Goal: Ask a question: Seek information or help from site administrators or community

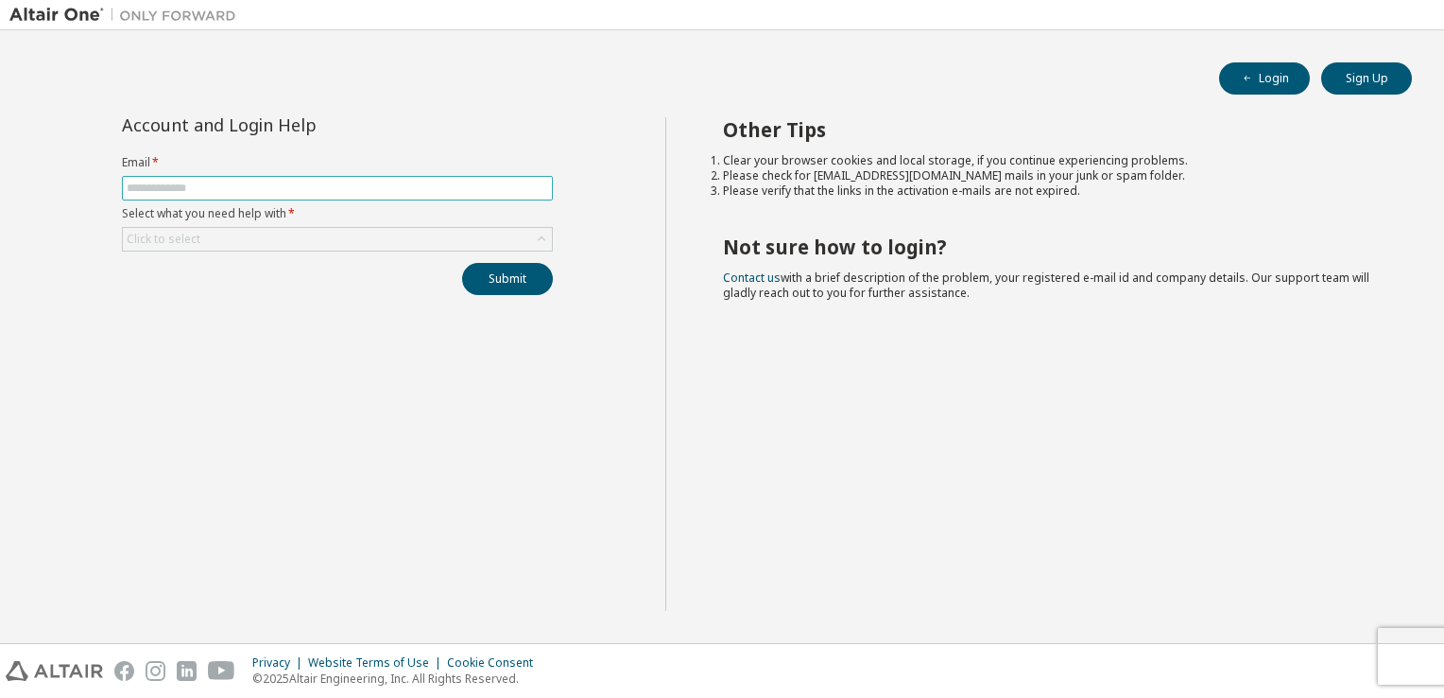
click at [337, 179] on span at bounding box center [337, 188] width 431 height 25
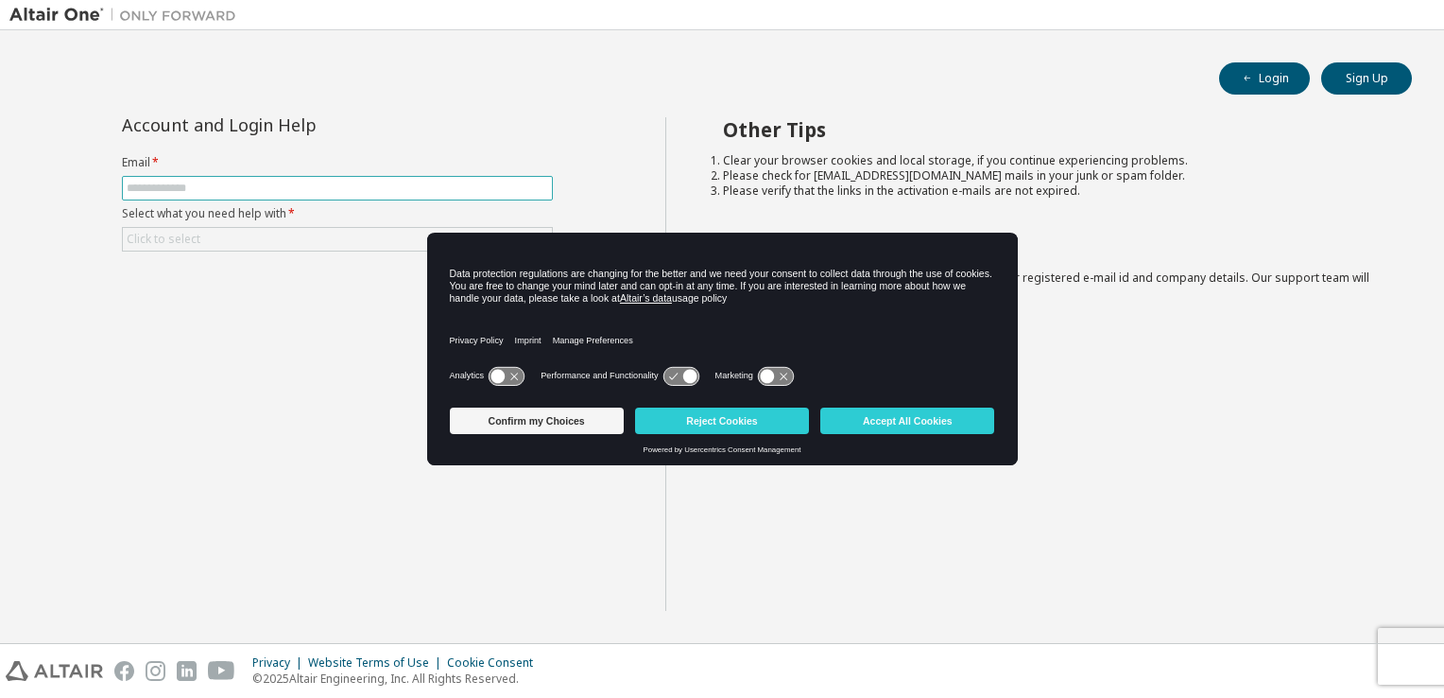
click at [330, 185] on input "text" at bounding box center [338, 188] width 422 height 15
type input "**********"
click at [930, 418] on button "Accept All Cookies" at bounding box center [908, 420] width 174 height 26
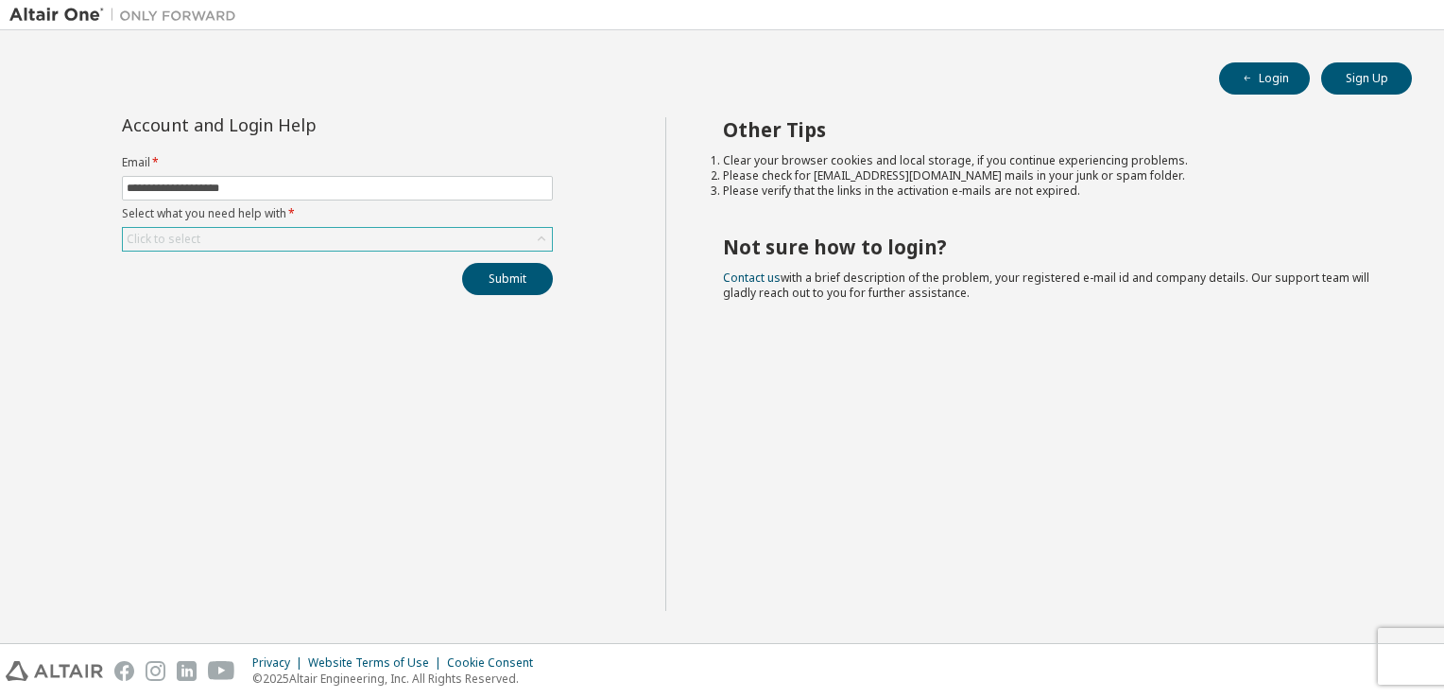
click at [545, 235] on icon at bounding box center [541, 239] width 19 height 19
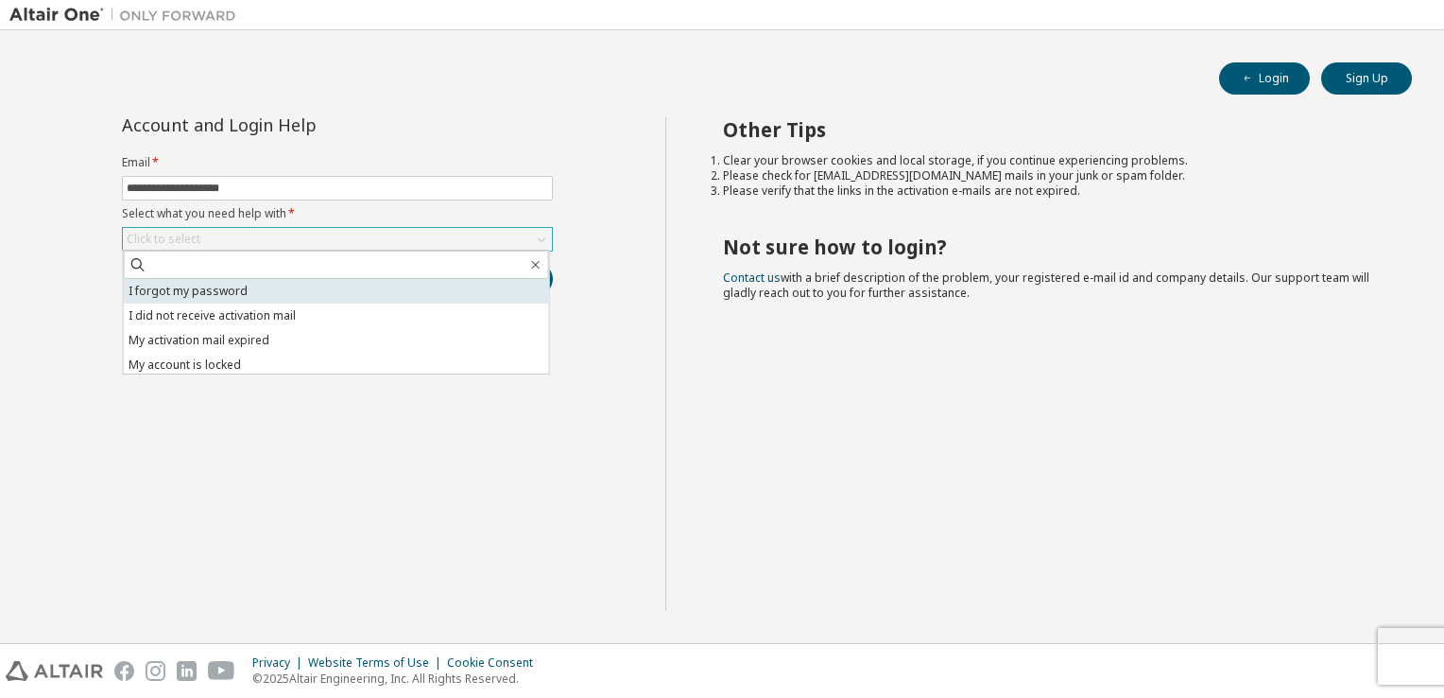
click at [302, 293] on li "I forgot my password" at bounding box center [336, 291] width 425 height 25
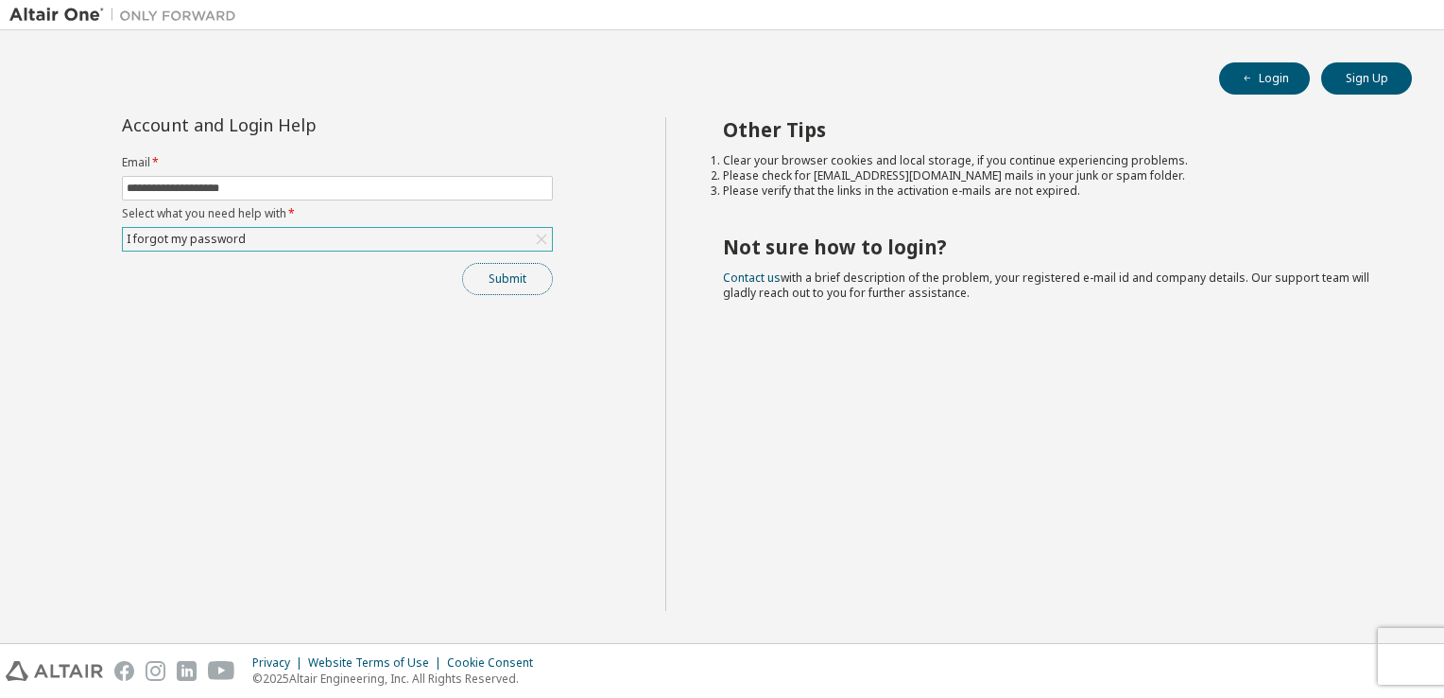
click at [504, 280] on button "Submit" at bounding box center [507, 279] width 91 height 32
click at [543, 241] on icon at bounding box center [541, 239] width 19 height 19
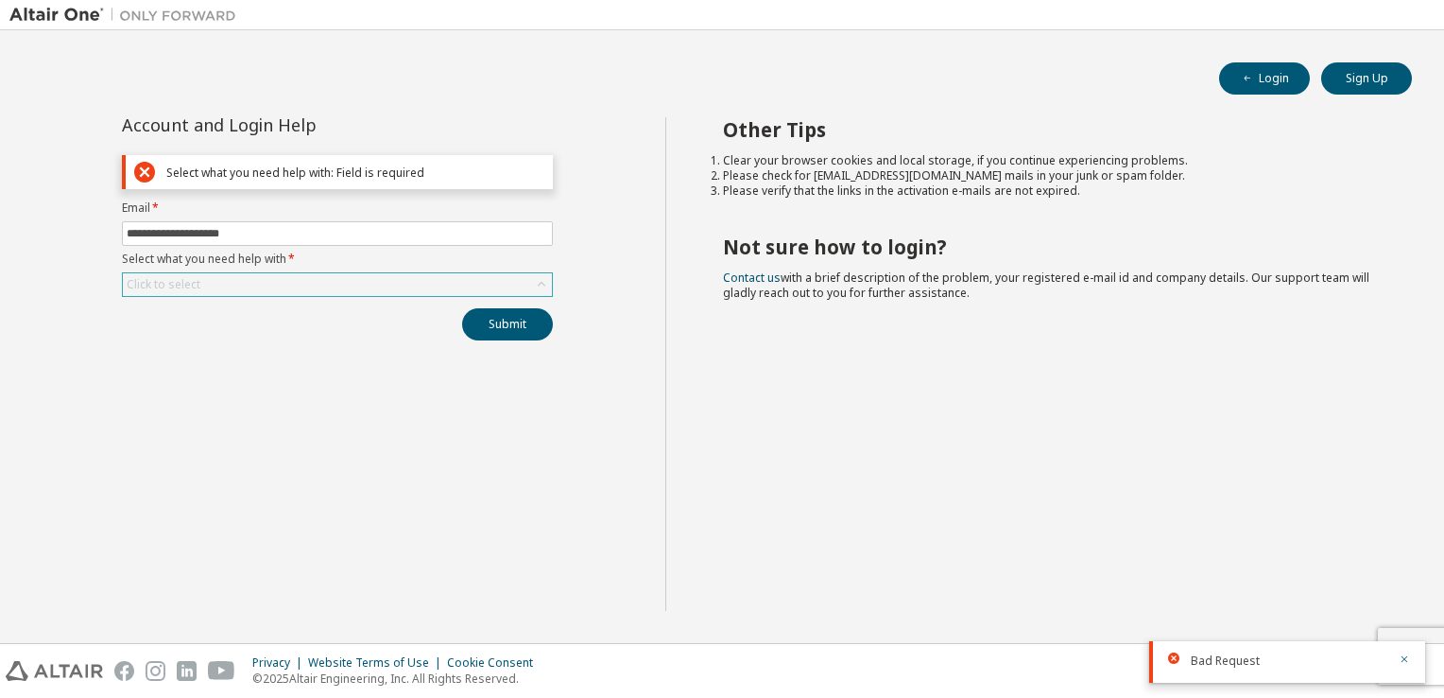
click at [535, 284] on icon at bounding box center [541, 284] width 19 height 19
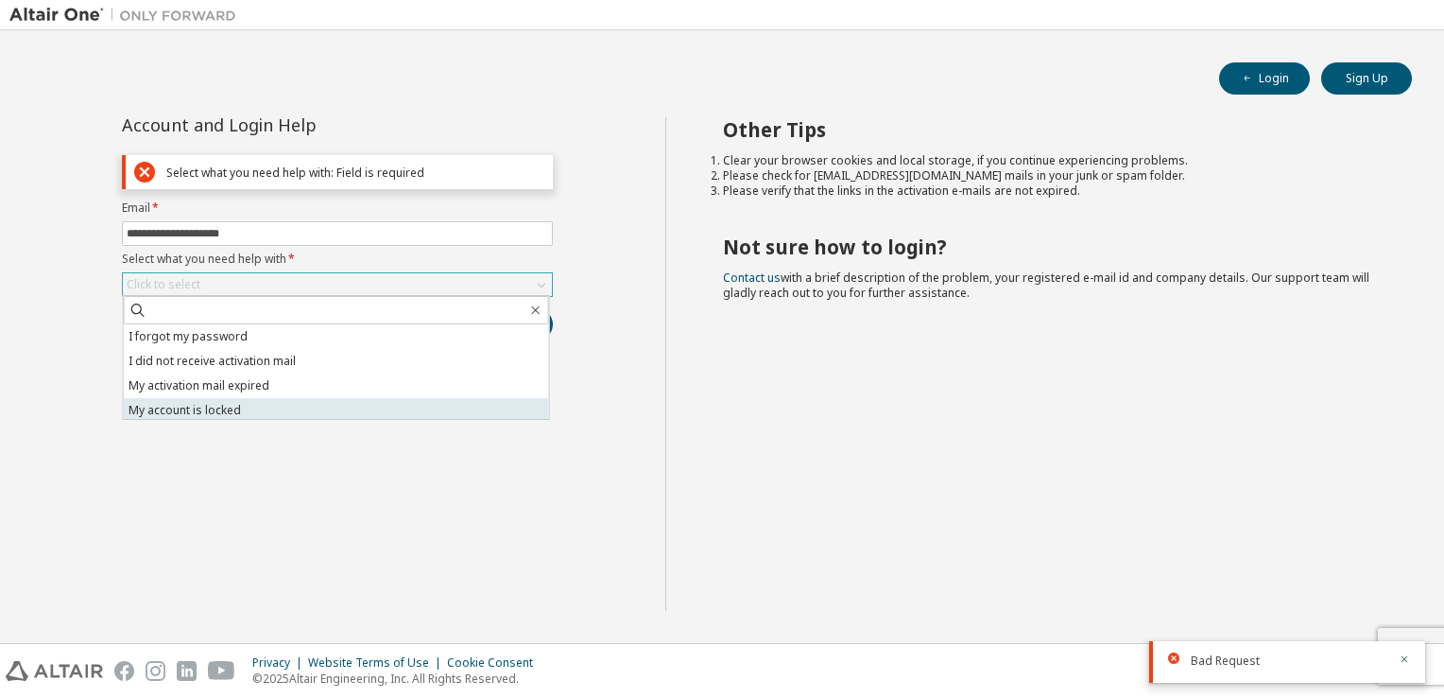
click at [454, 403] on li "My account is locked" at bounding box center [336, 410] width 425 height 25
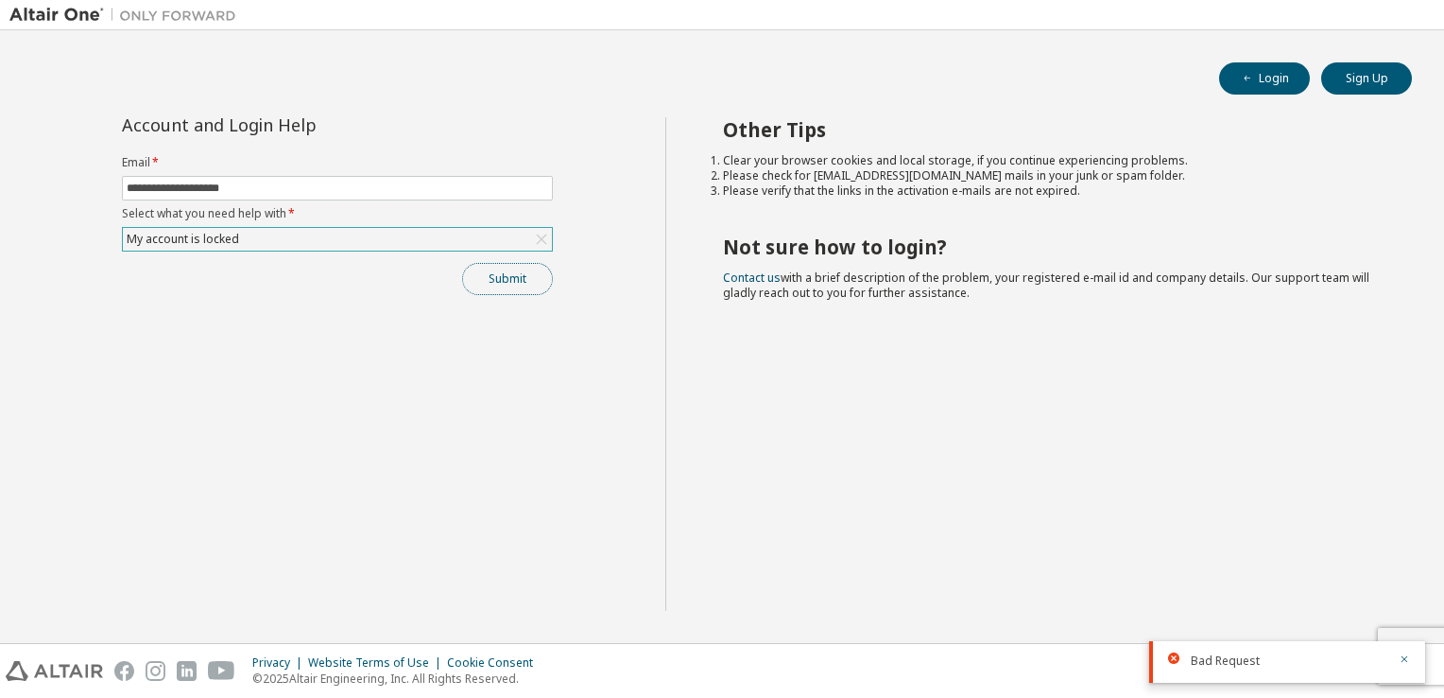
click at [512, 273] on button "Submit" at bounding box center [507, 279] width 91 height 32
click at [538, 245] on icon at bounding box center [541, 239] width 19 height 19
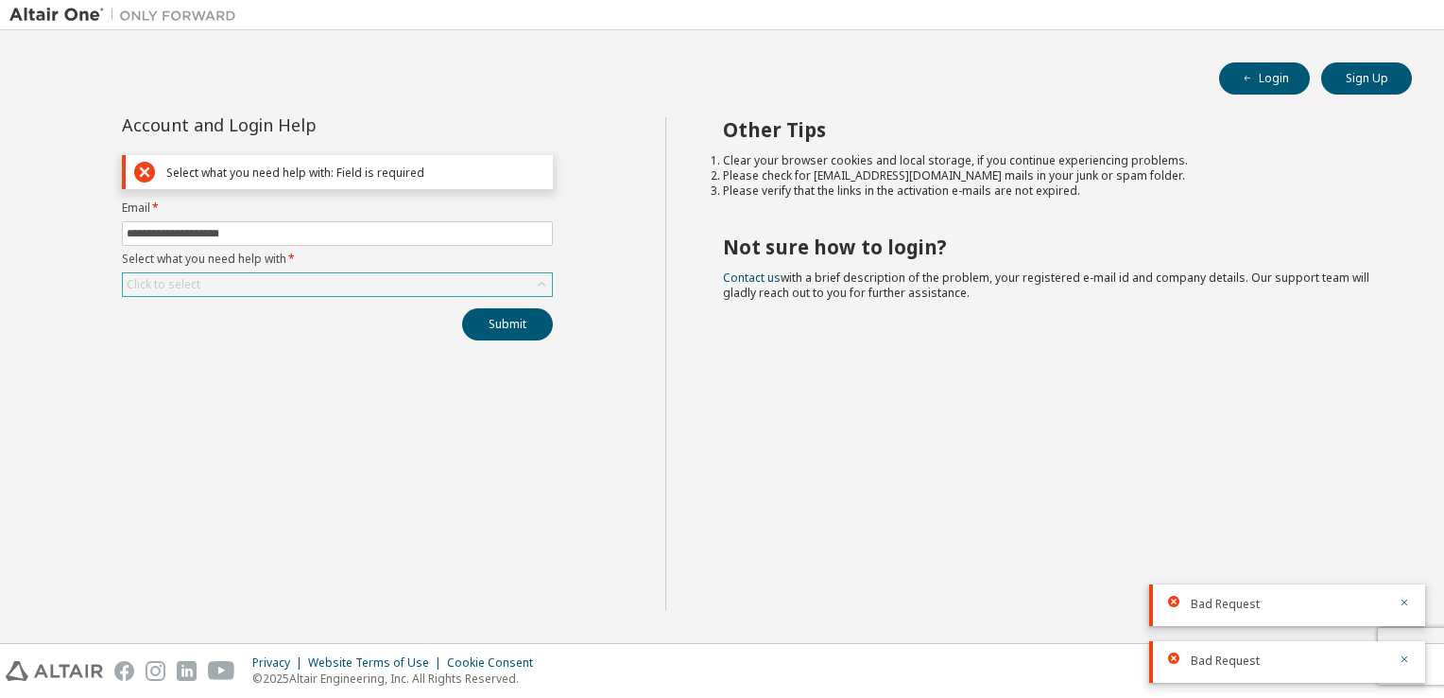
click at [533, 282] on icon at bounding box center [541, 284] width 19 height 19
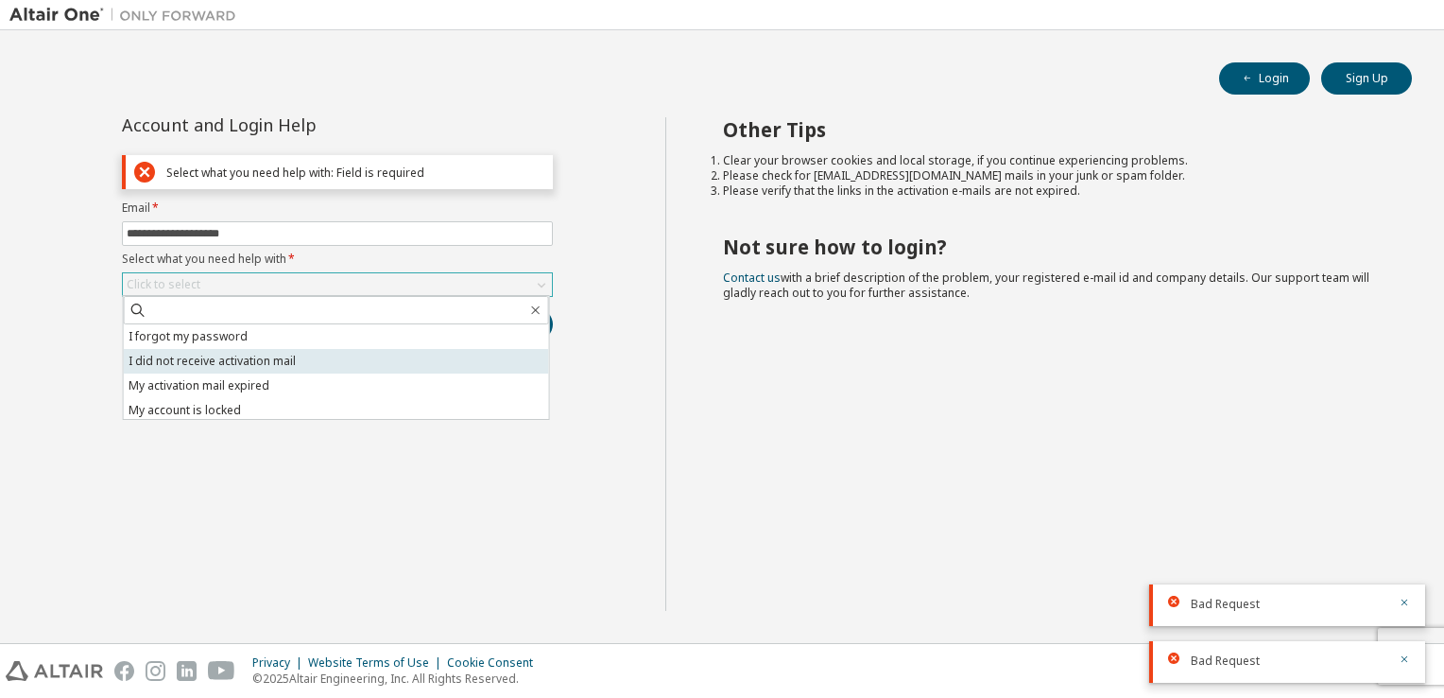
click at [479, 355] on li "I did not receive activation mail" at bounding box center [336, 361] width 425 height 25
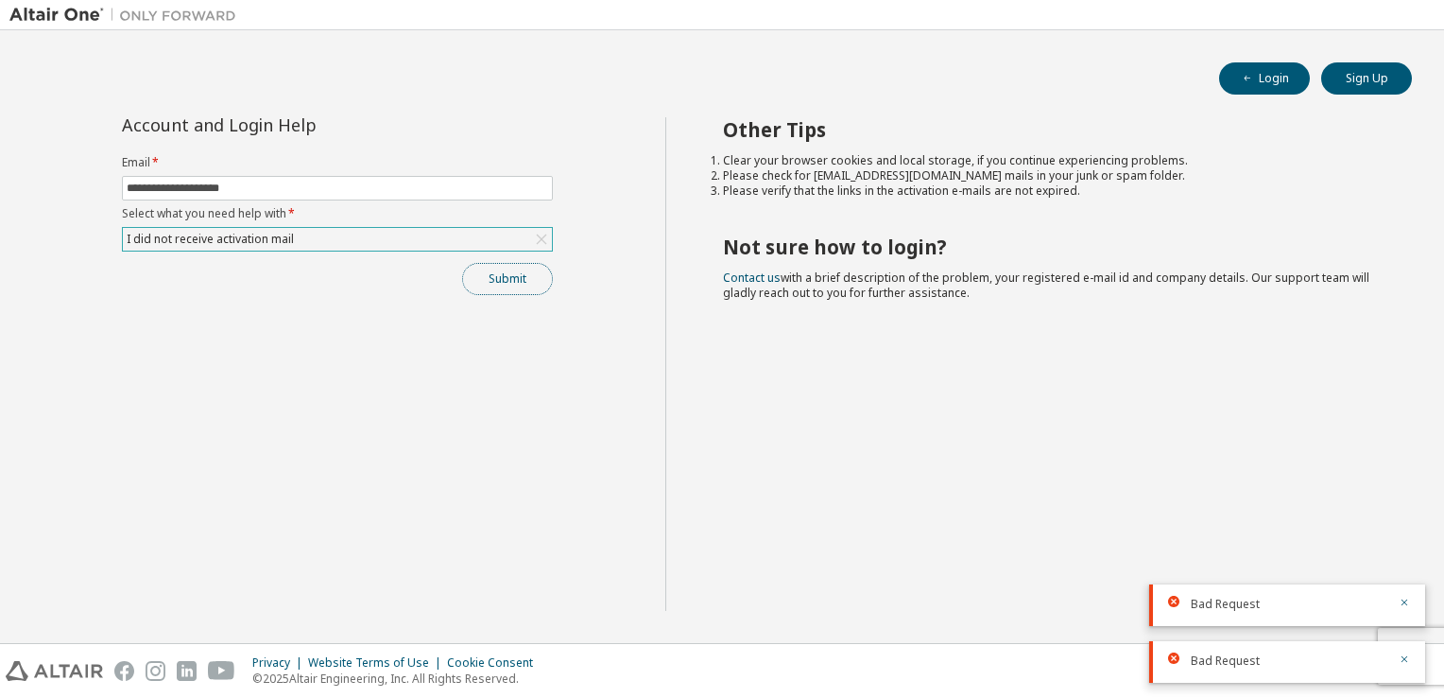
click at [510, 276] on button "Submit" at bounding box center [507, 279] width 91 height 32
click at [532, 233] on icon at bounding box center [541, 239] width 19 height 19
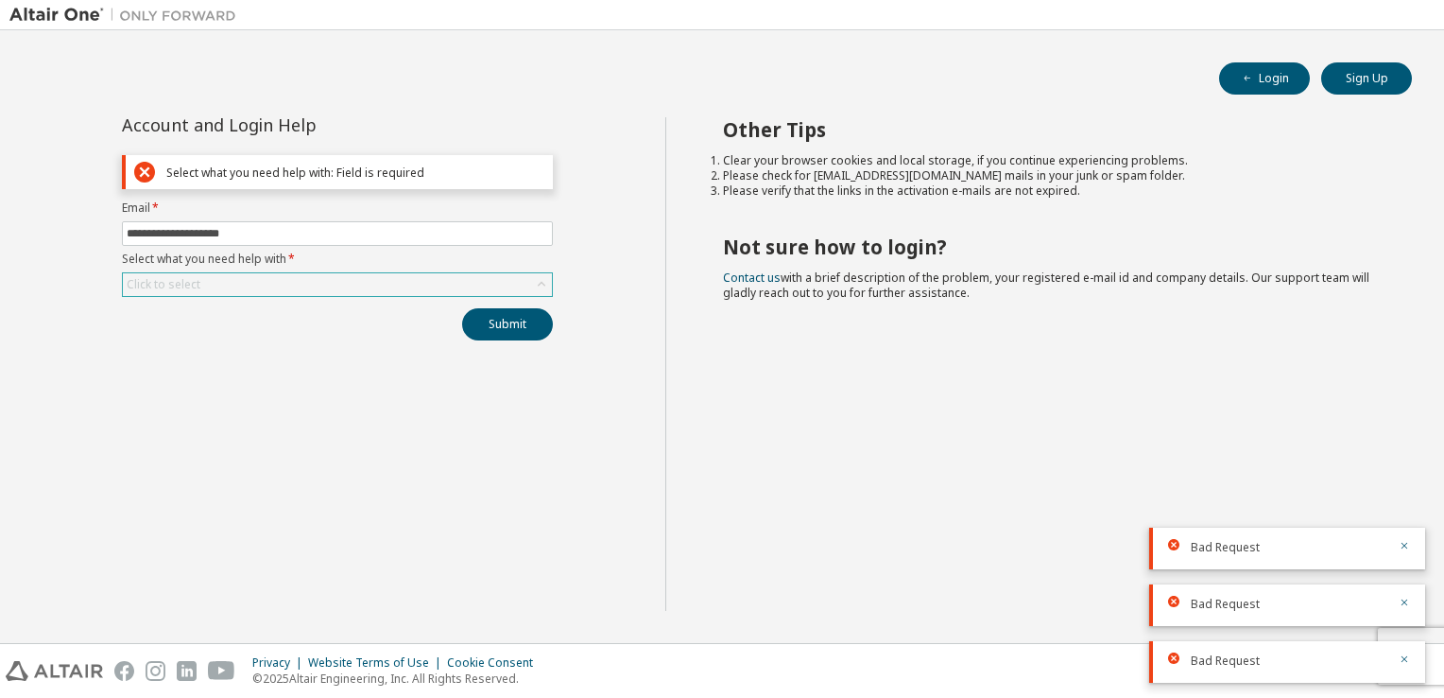
click at [529, 278] on div "Click to select" at bounding box center [337, 284] width 429 height 23
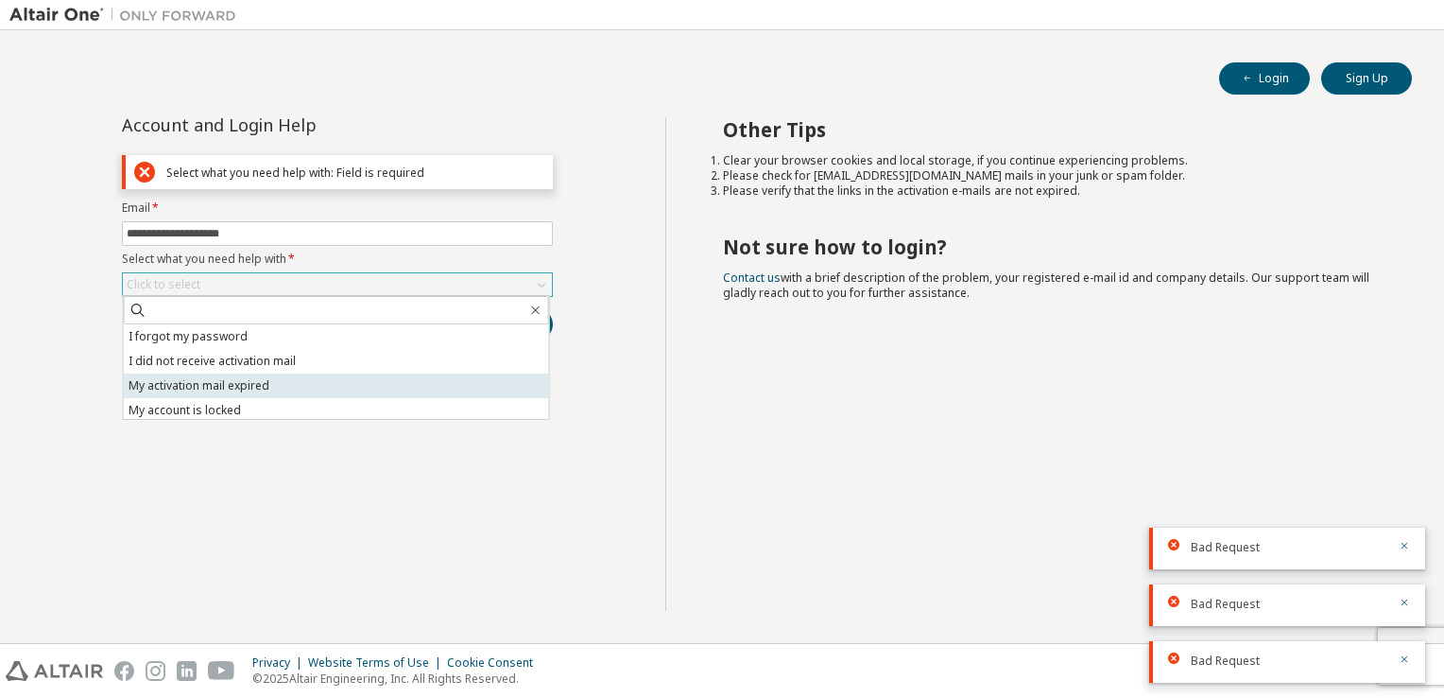
click at [333, 380] on li "My activation mail expired" at bounding box center [336, 385] width 425 height 25
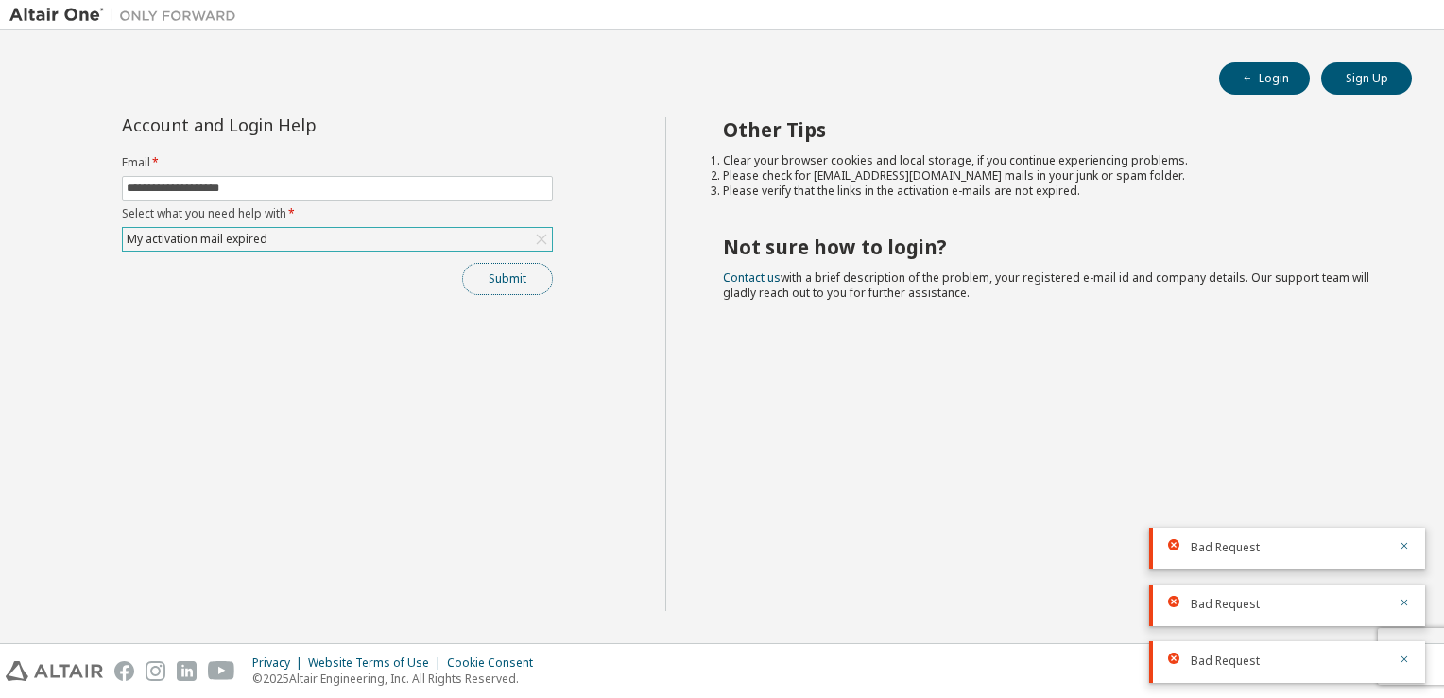
click at [494, 268] on button "Submit" at bounding box center [507, 279] width 91 height 32
click at [532, 241] on icon at bounding box center [541, 239] width 19 height 19
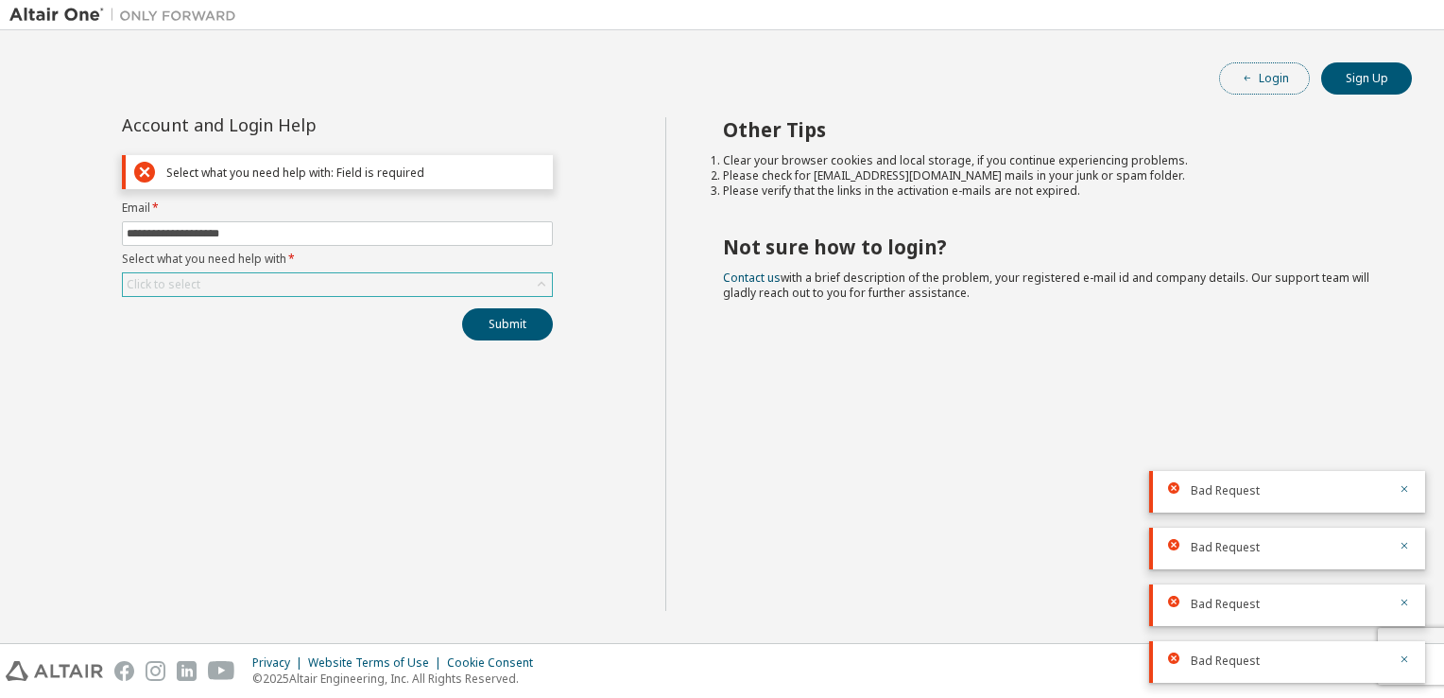
click at [1257, 76] on button "Login" at bounding box center [1264, 78] width 91 height 32
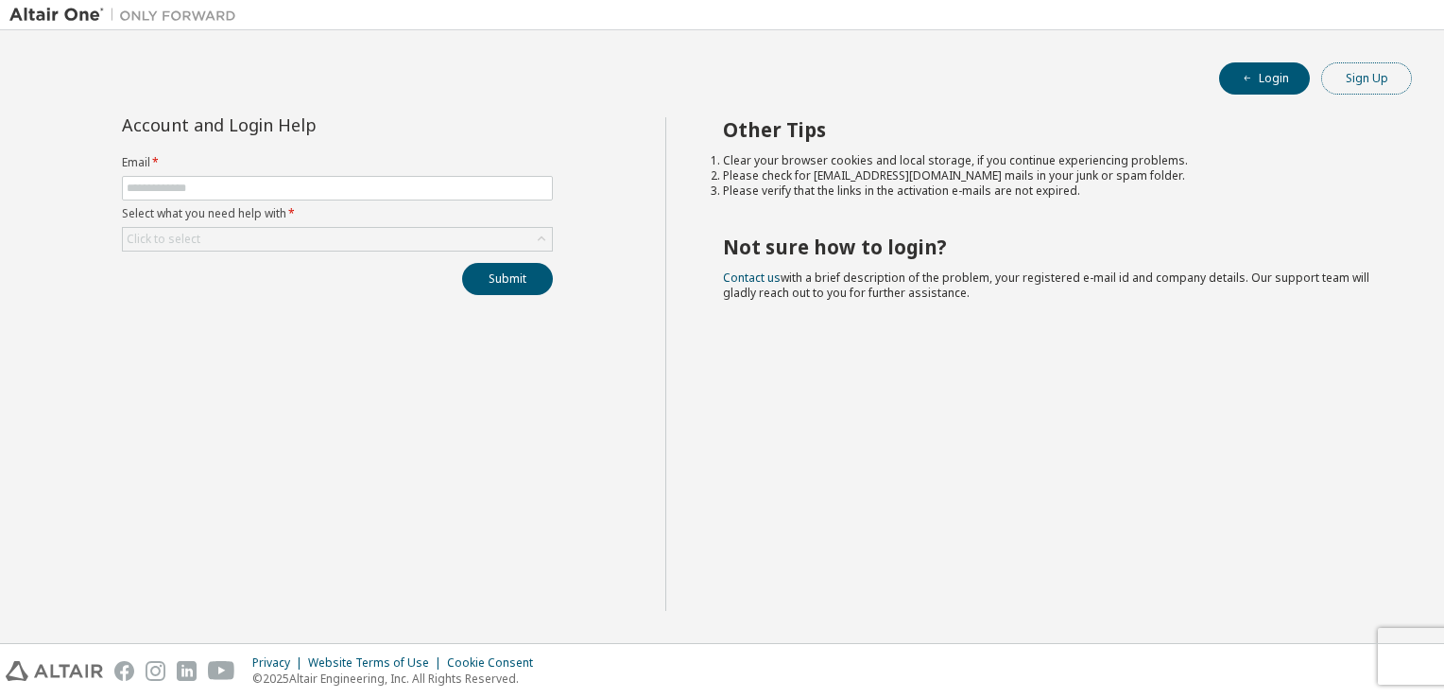
click at [1356, 77] on button "Sign Up" at bounding box center [1367, 78] width 91 height 32
